Goal: Complete application form

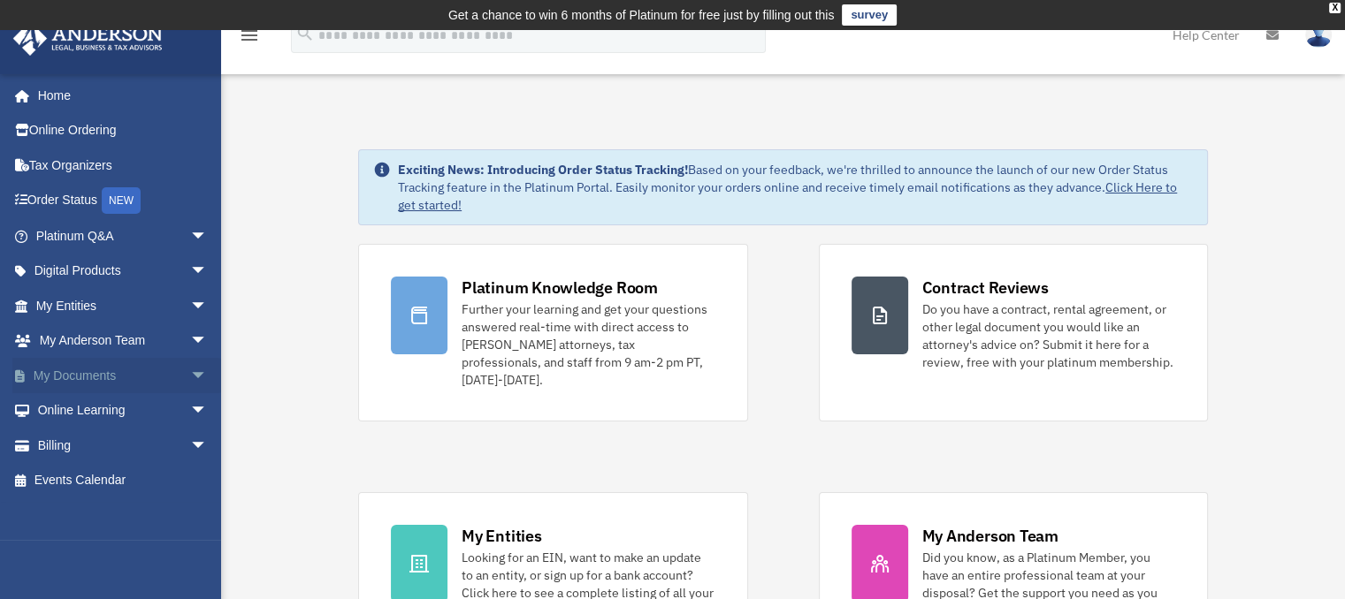
click at [143, 365] on link "My Documents arrow_drop_down" at bounding box center [123, 375] width 222 height 35
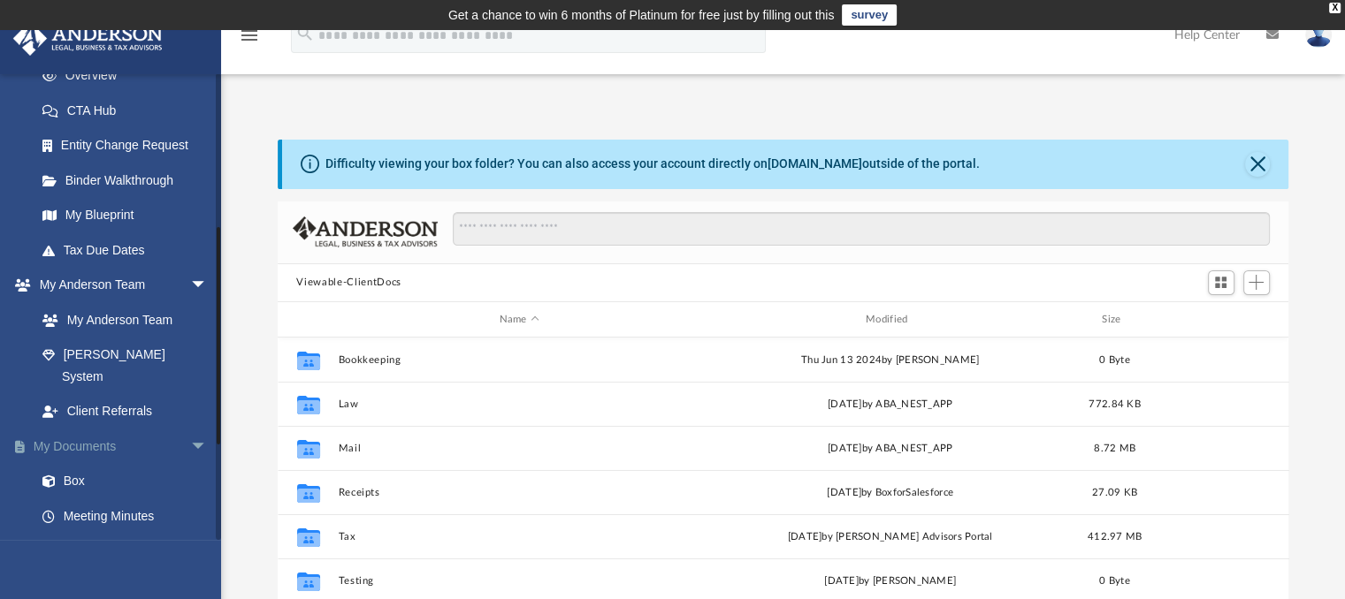
scroll to position [442, 0]
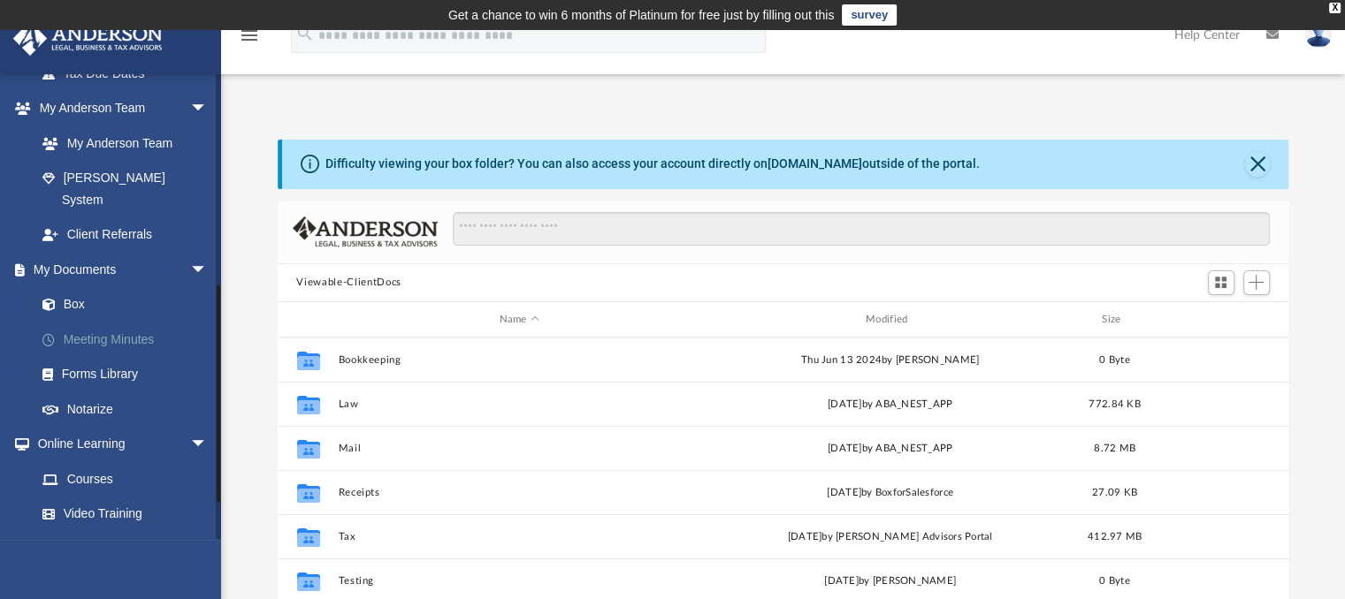
click at [90, 322] on link "Meeting Minutes" at bounding box center [130, 339] width 210 height 35
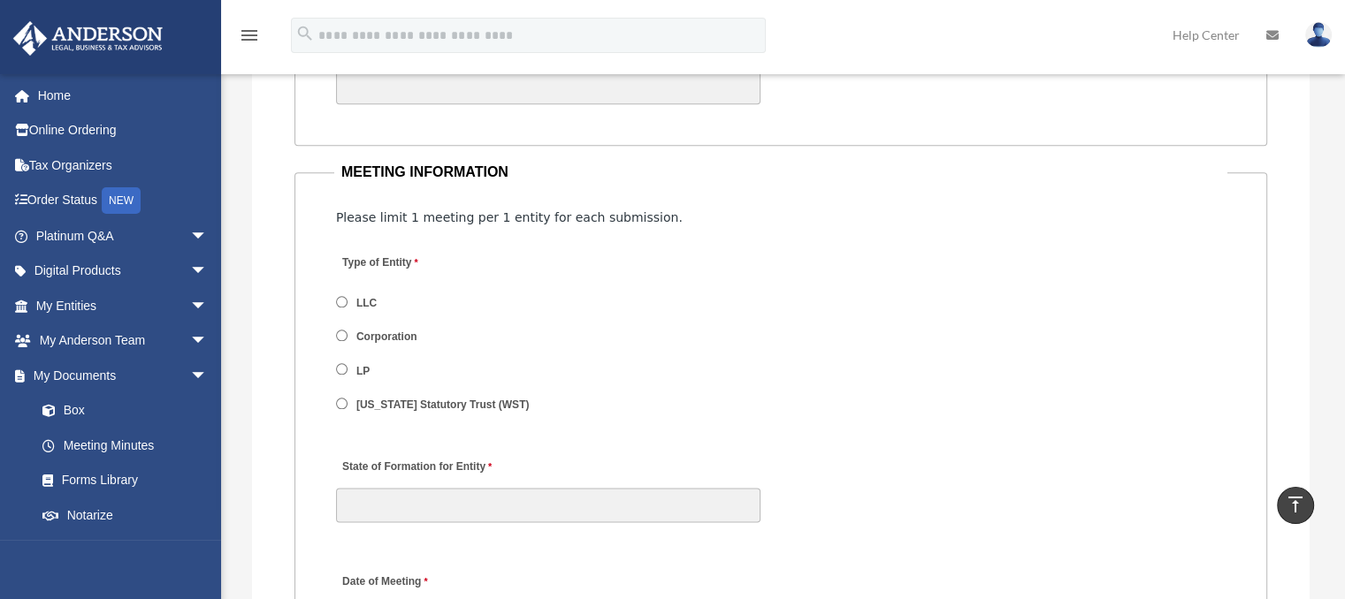
scroll to position [2118, 0]
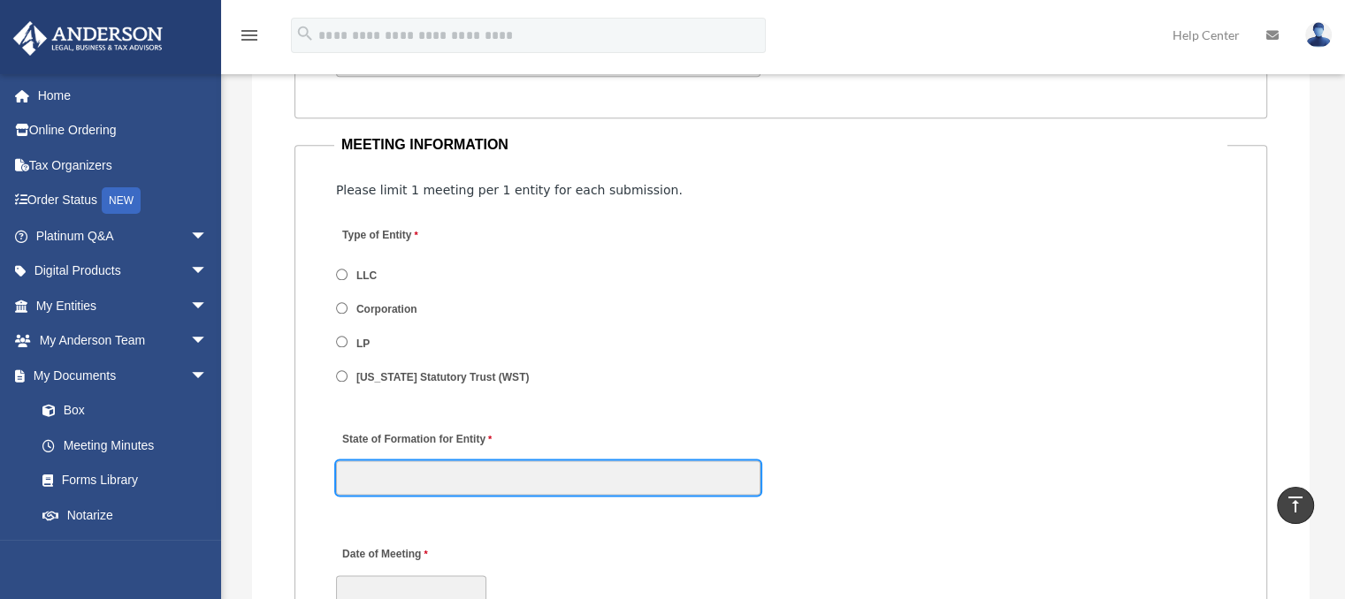
click at [488, 463] on input "State of Formation for Entity" at bounding box center [548, 478] width 424 height 34
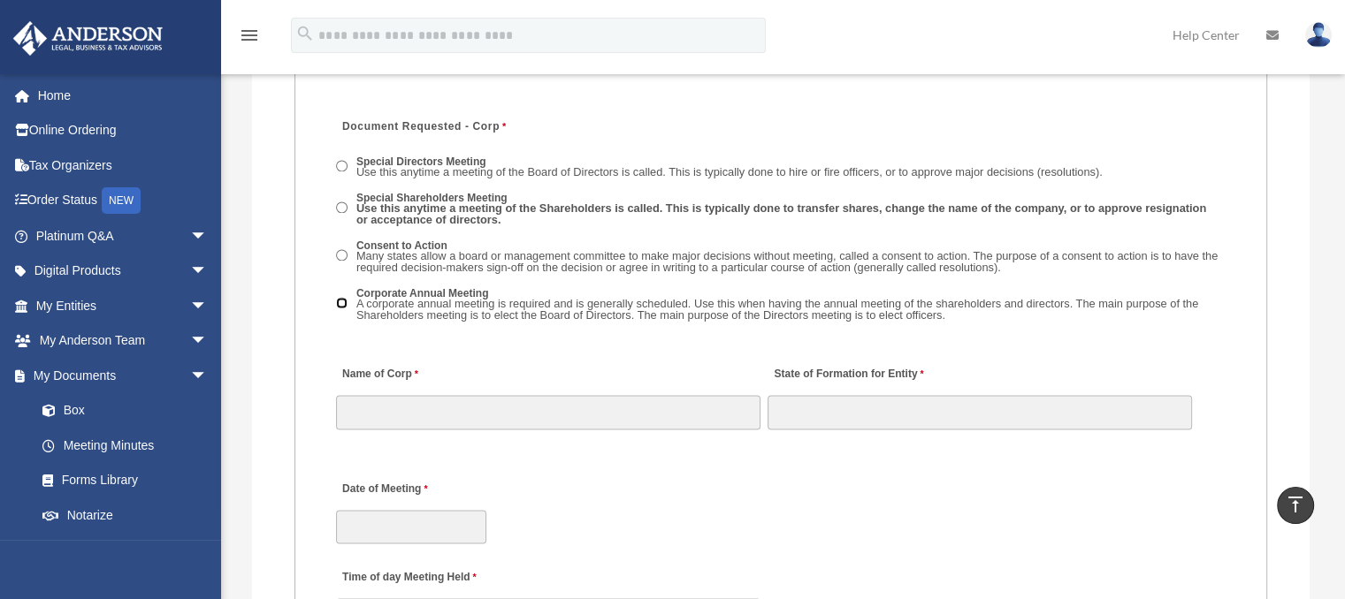
scroll to position [2561, 0]
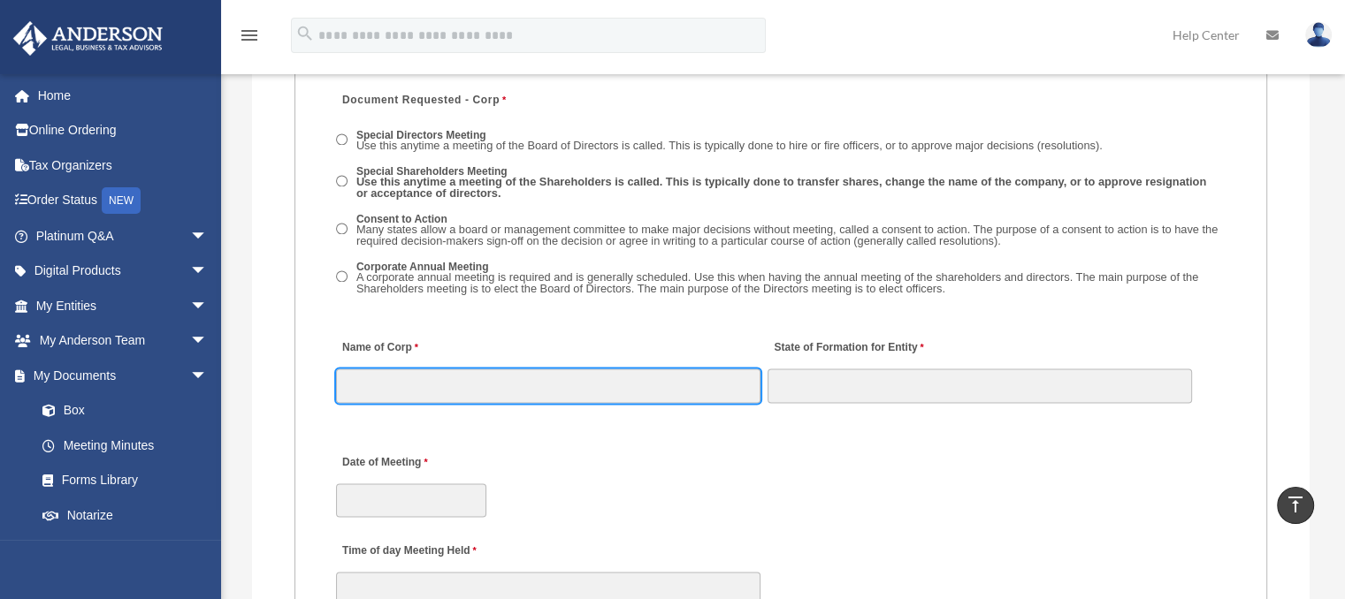
click at [481, 374] on input "Name of Corp" at bounding box center [548, 386] width 424 height 34
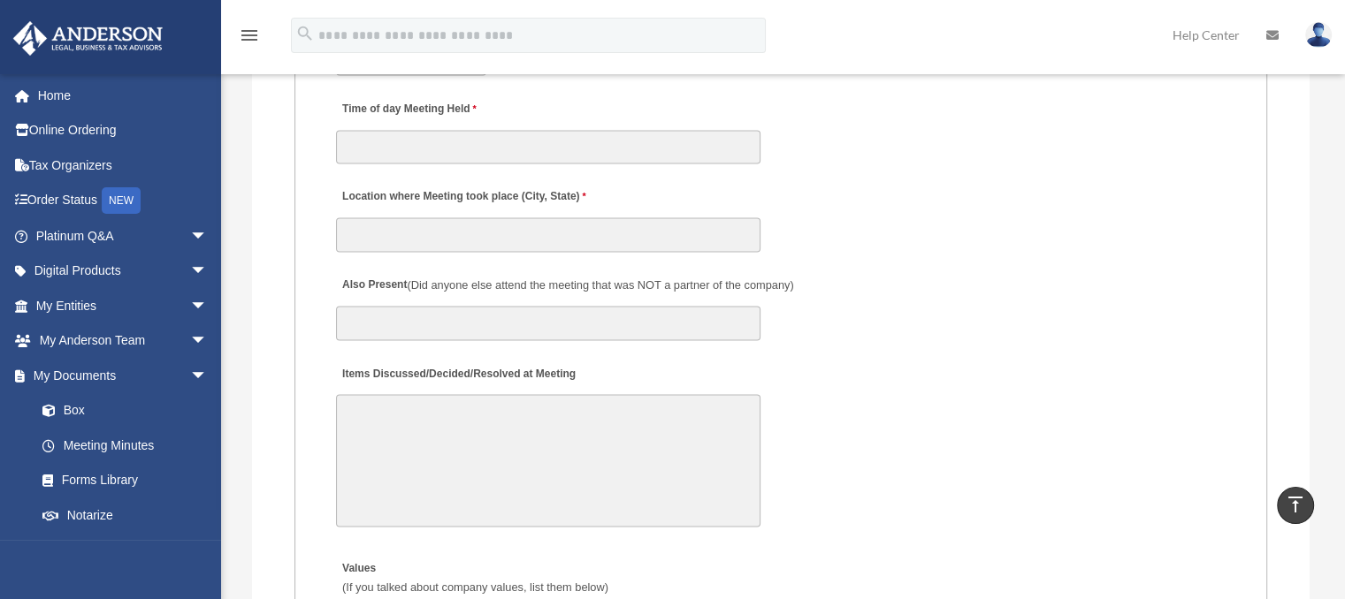
scroll to position [2981, 0]
